Goal: Navigation & Orientation: Go to known website

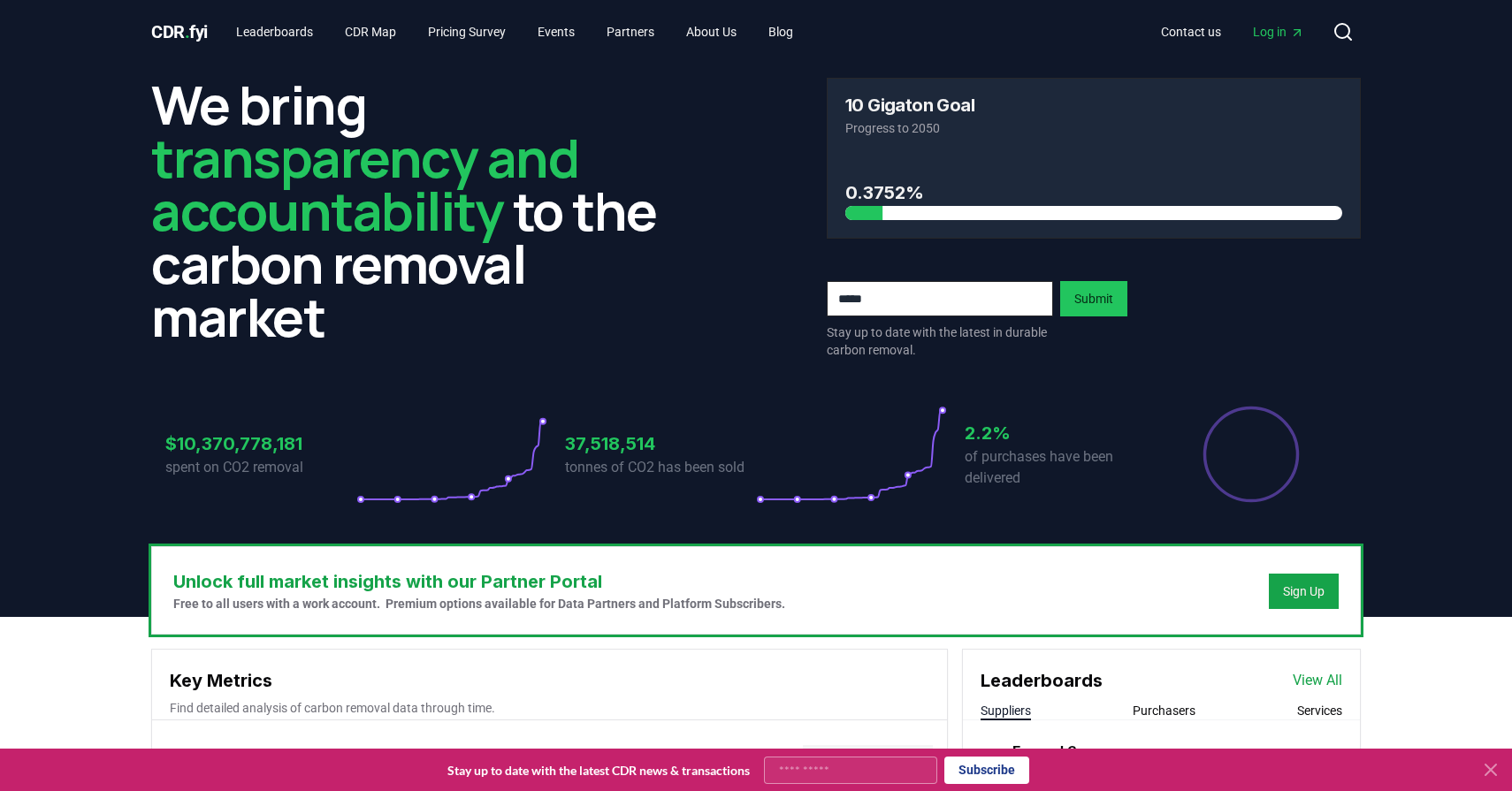
click at [1279, 41] on link "Log in" at bounding box center [1278, 32] width 80 height 32
